Goal: Information Seeking & Learning: Understand process/instructions

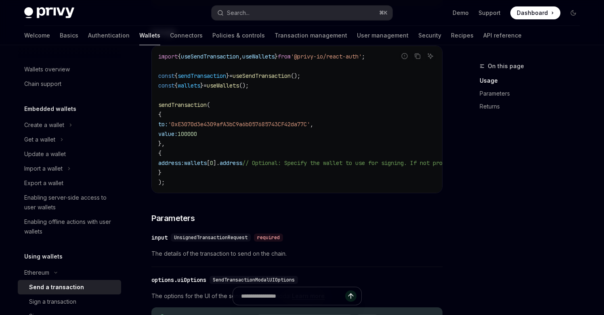
click at [478, 205] on div "On this page Usage Parameters Returns" at bounding box center [524, 188] width 123 height 254
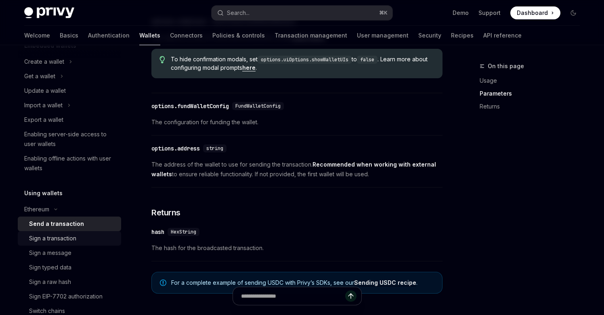
scroll to position [67, 0]
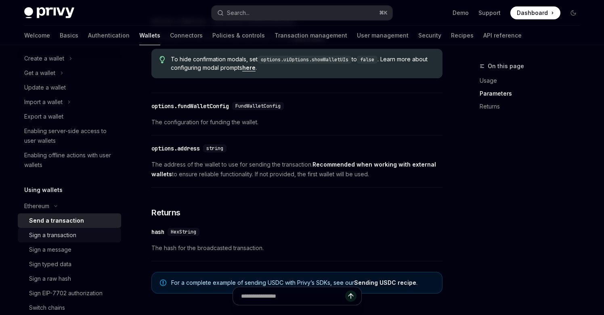
click at [94, 235] on div "Sign a transaction" at bounding box center [72, 235] width 87 height 10
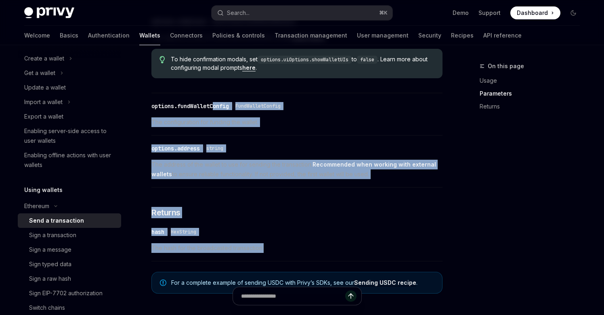
drag, startPoint x: 286, startPoint y: 254, endPoint x: 205, endPoint y: 89, distance: 183.4
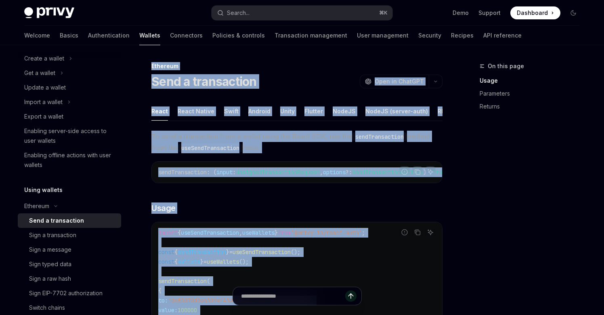
copy div "Ethereum Send a transaction OpenAI Open in ChatGPT OpenAI Open in ChatGPT React…"
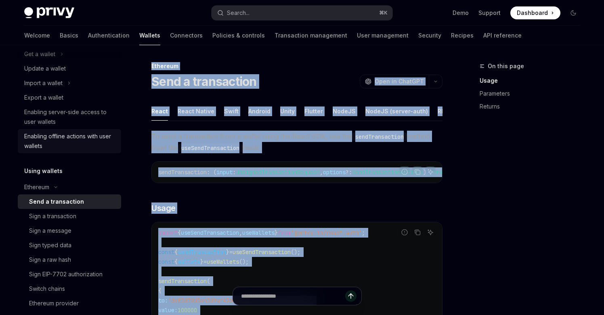
scroll to position [126, 0]
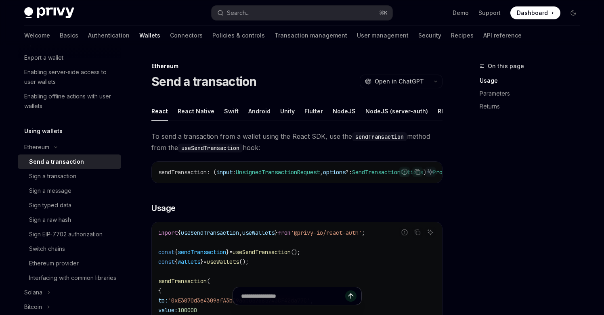
click at [496, 171] on div "On this page Usage Parameters Returns" at bounding box center [524, 188] width 123 height 254
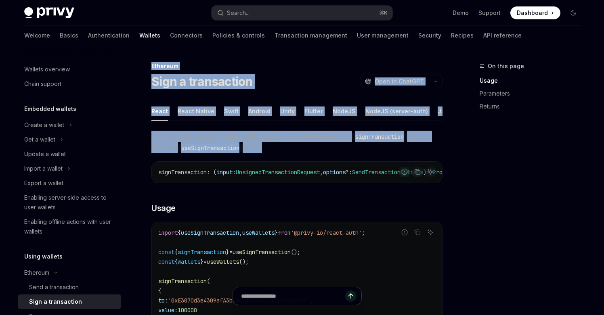
drag, startPoint x: 159, startPoint y: 71, endPoint x: 233, endPoint y: 166, distance: 120.4
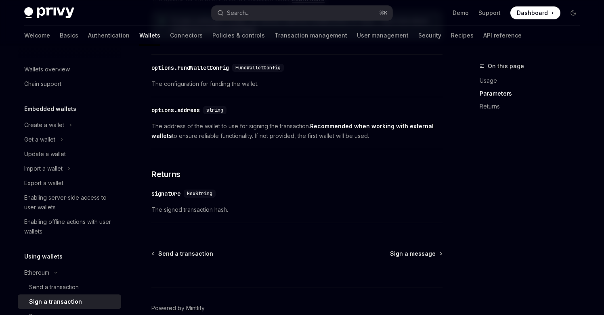
scroll to position [522, 0]
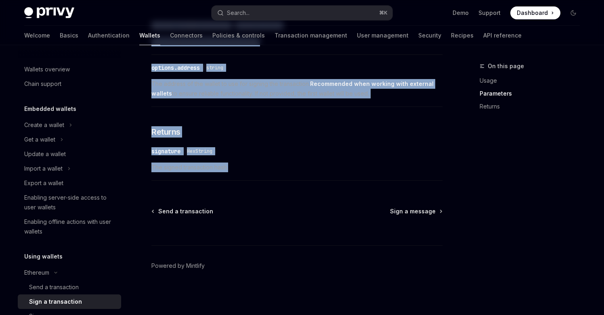
click at [294, 173] on div "​ signature HexString The signed transaction hash." at bounding box center [296, 161] width 291 height 38
copy div "Loremips Dolo s ametconsect AdipIS Elit se DoeiUSM TempOR Inci ut LaboREE Dolor…"
